Goal: Transaction & Acquisition: Subscribe to service/newsletter

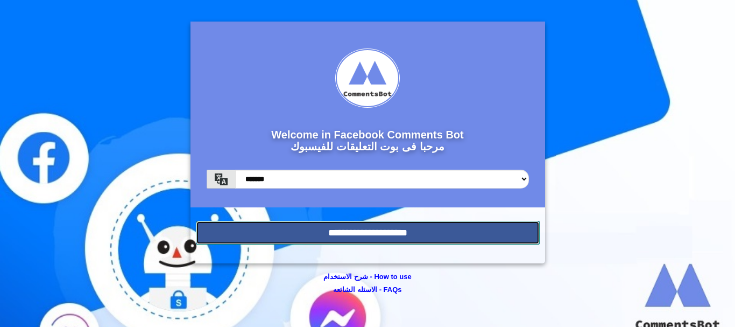
click at [401, 226] on input "**********" at bounding box center [368, 233] width 344 height 24
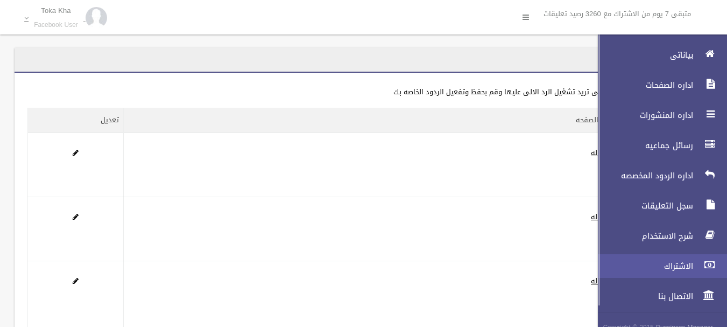
click at [686, 256] on link "الاشتراك" at bounding box center [658, 266] width 138 height 24
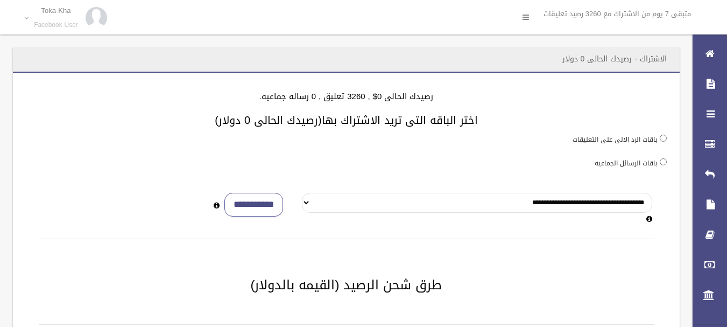
click at [608, 205] on select "**********" at bounding box center [477, 203] width 351 height 20
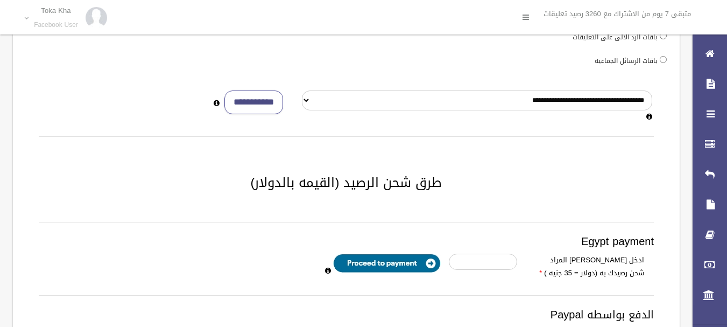
scroll to position [313, 0]
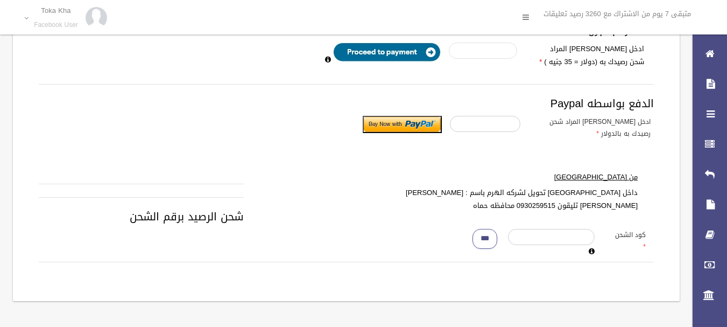
click at [477, 53] on input "number" at bounding box center [483, 51] width 68 height 16
type input "*"
click at [414, 55] on input "image" at bounding box center [387, 52] width 108 height 19
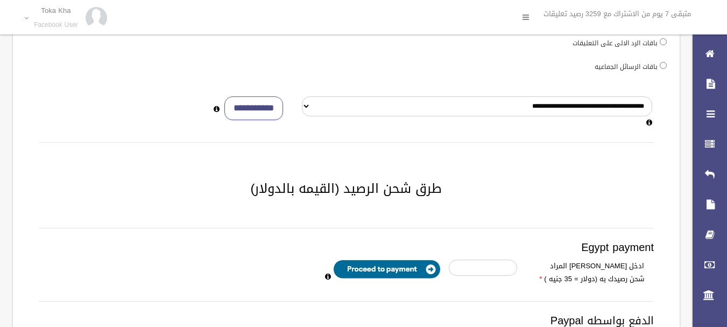
scroll to position [313, 0]
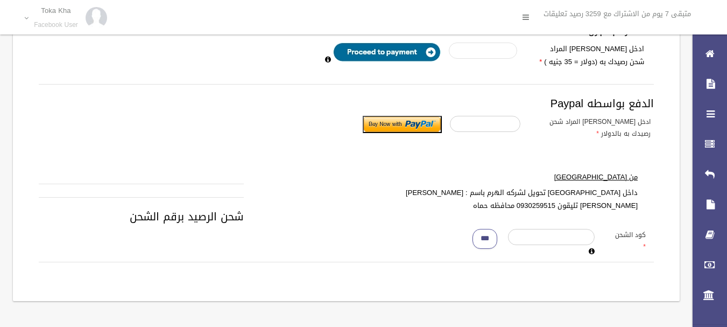
click at [488, 52] on input "number" at bounding box center [483, 51] width 68 height 16
type input "*"
click at [415, 56] on input "image" at bounding box center [387, 52] width 108 height 19
